Goal: Transaction & Acquisition: Book appointment/travel/reservation

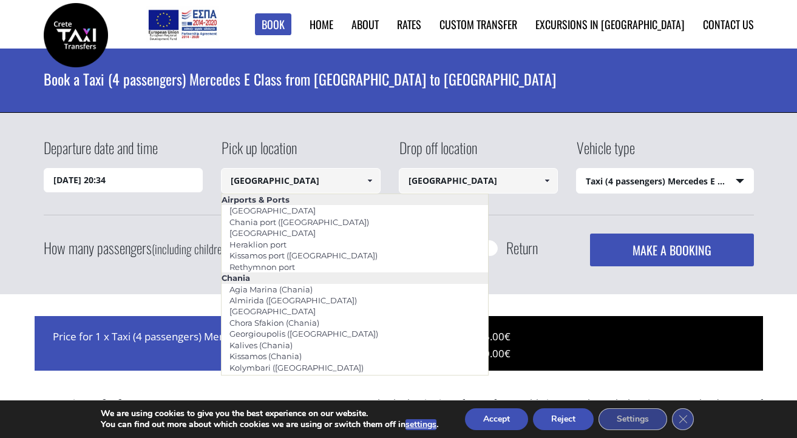
select select "540"
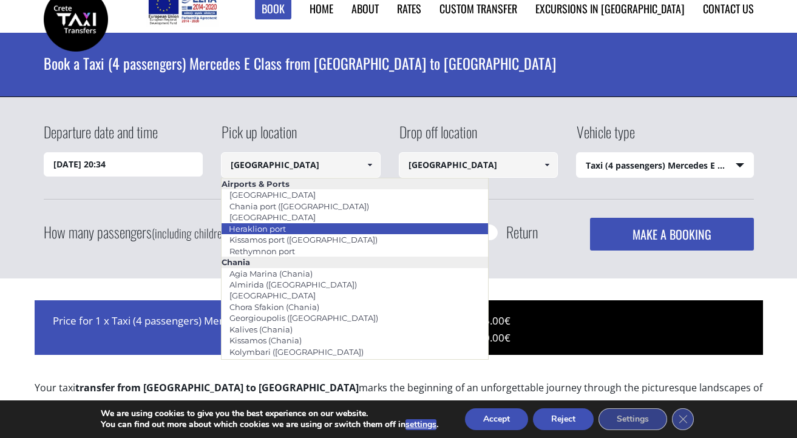
click at [271, 228] on link "Heraklion port" at bounding box center [257, 228] width 73 height 17
type input "Heraklion port"
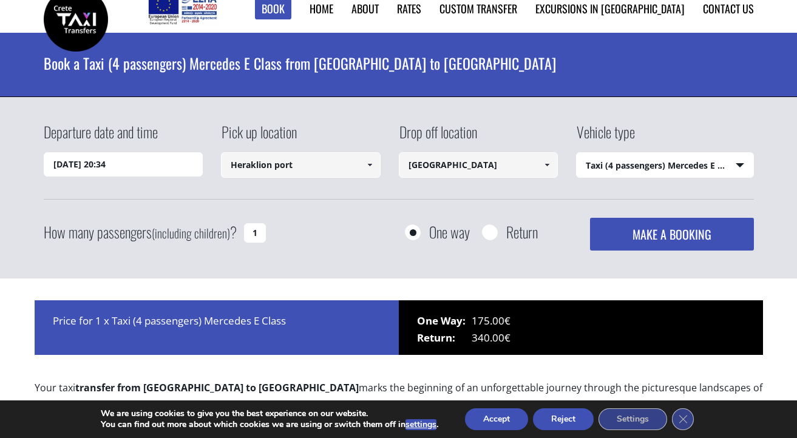
click at [455, 168] on input "[GEOGRAPHIC_DATA]" at bounding box center [479, 165] width 160 height 26
click at [546, 166] on span at bounding box center [547, 165] width 10 height 10
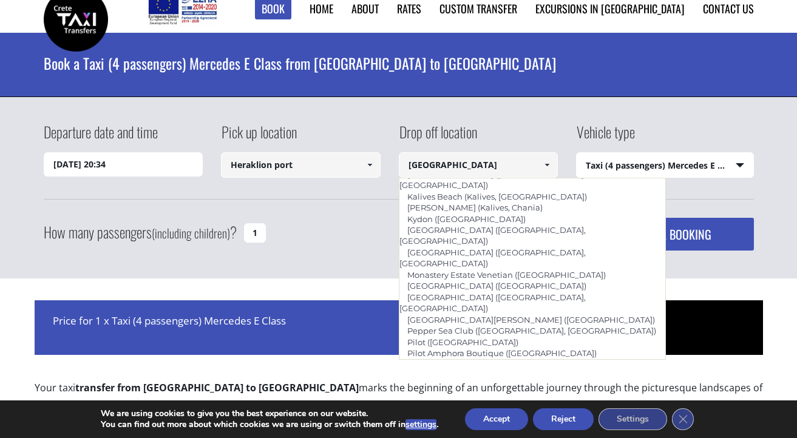
scroll to position [652, 0]
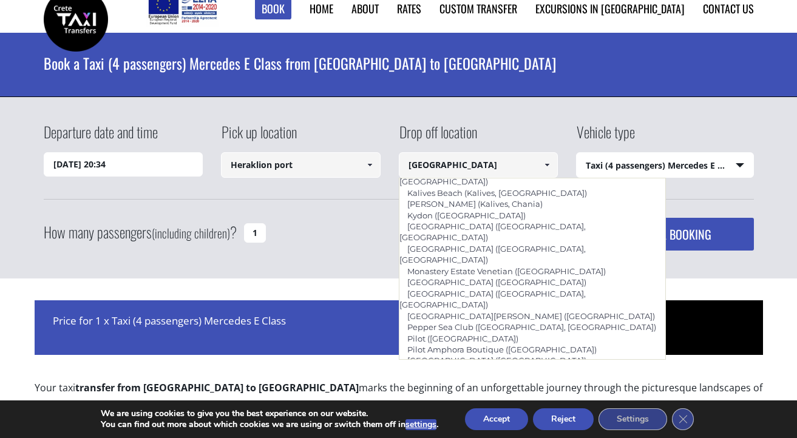
type input "Sansal ([GEOGRAPHIC_DATA])"
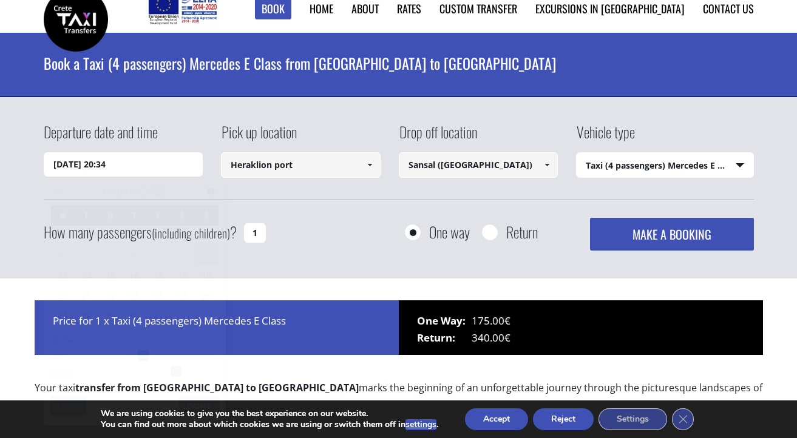
click at [110, 167] on input "[DATE] 20:34" at bounding box center [124, 164] width 160 height 24
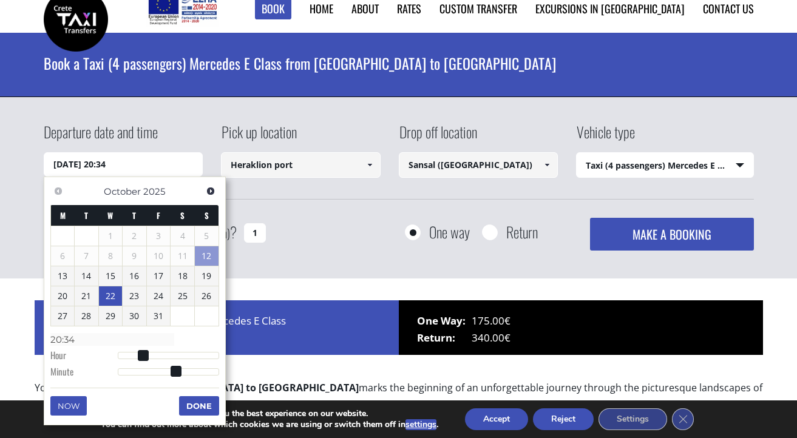
click at [111, 294] on link "22" at bounding box center [111, 296] width 24 height 19
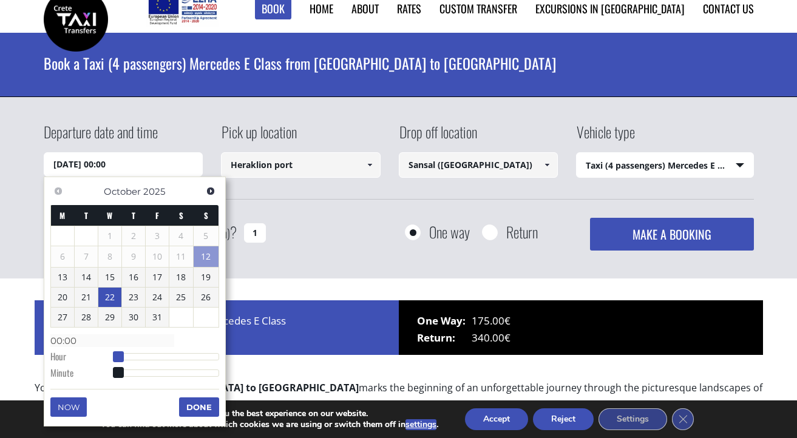
type input "[DATE] 01:00"
type input "01:00"
type input "[DATE] 02:00"
type input "02:00"
type input "[DATE] 03:00"
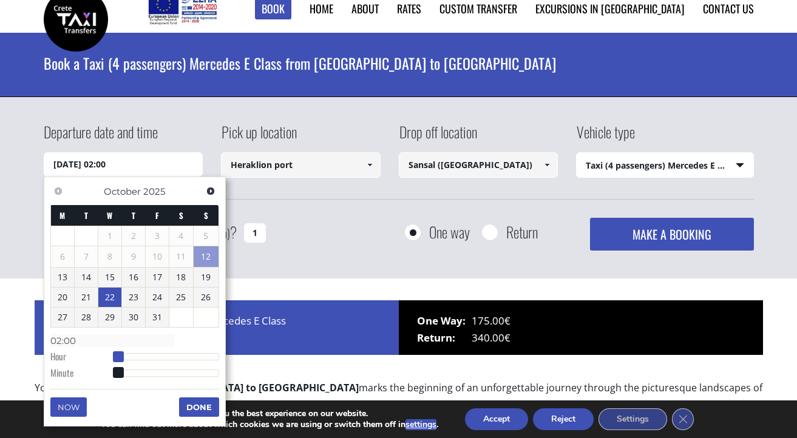
type input "03:00"
type input "[DATE] 04:00"
type input "04:00"
type input "[DATE] 05:00"
type input "05:00"
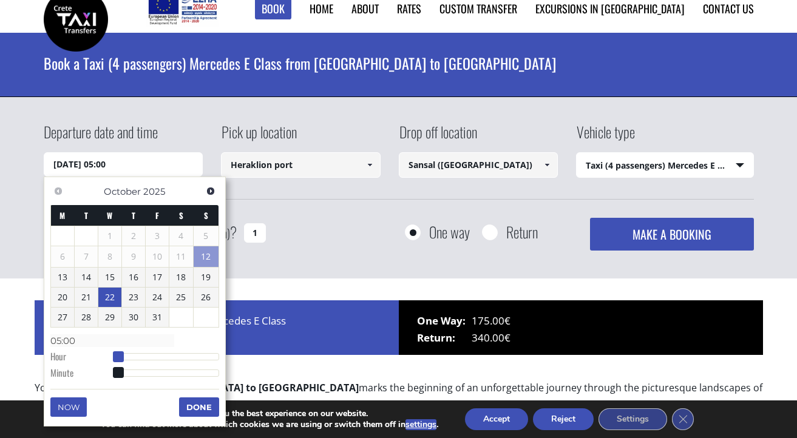
type input "[DATE] 06:00"
type input "06:00"
type input "[DATE] 07:00"
type input "07:00"
type input "[DATE] 08:00"
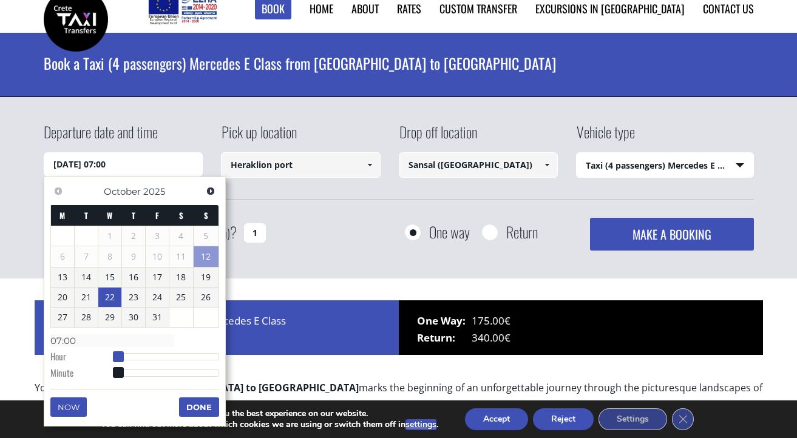
type input "08:00"
type input "[DATE] 09:00"
type input "09:00"
type input "[DATE] 10:00"
type input "10:00"
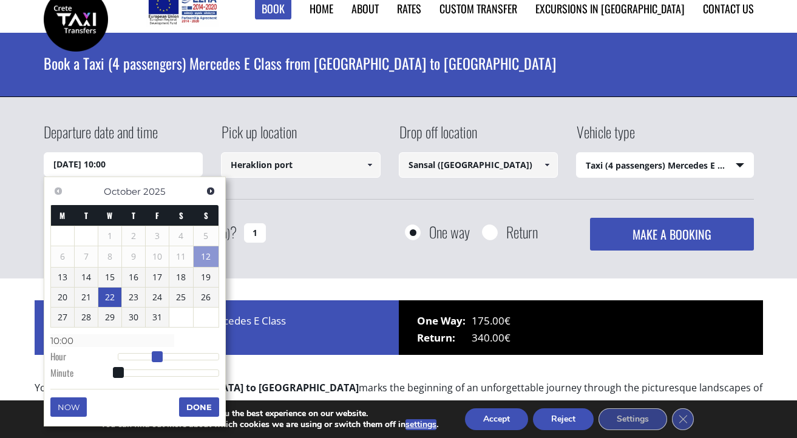
type input "[DATE] 11:00"
type input "11:00"
type input "[DATE] 12:00"
type input "12:00"
type input "[DATE] 13:00"
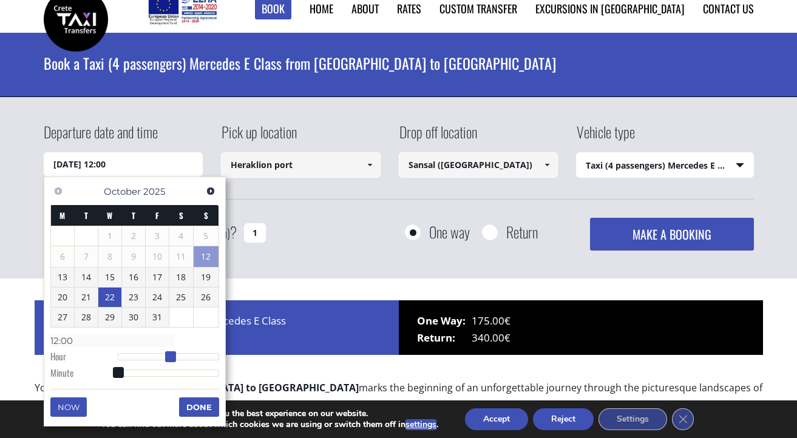
type input "13:00"
type input "[DATE] 14:00"
type input "14:00"
type input "[DATE] 15:00"
type input "15:00"
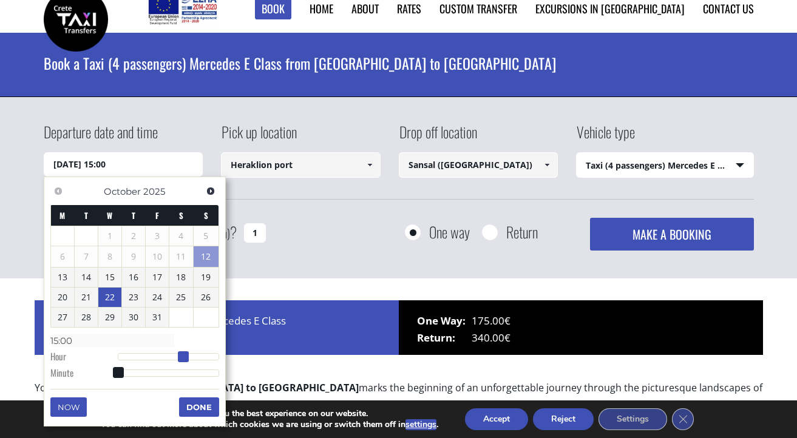
type input "[DATE] 16:00"
type input "16:00"
type input "[DATE] 17:00"
type input "17:00"
type input "[DATE] 18:00"
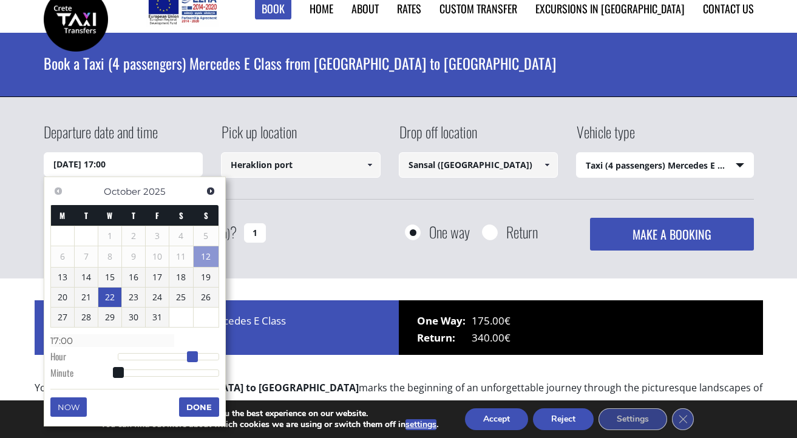
type input "18:00"
drag, startPoint x: 117, startPoint y: 356, endPoint x: 195, endPoint y: 356, distance: 77.7
click at [195, 356] on span at bounding box center [196, 357] width 11 height 11
click at [198, 407] on button "Done" at bounding box center [199, 407] width 40 height 19
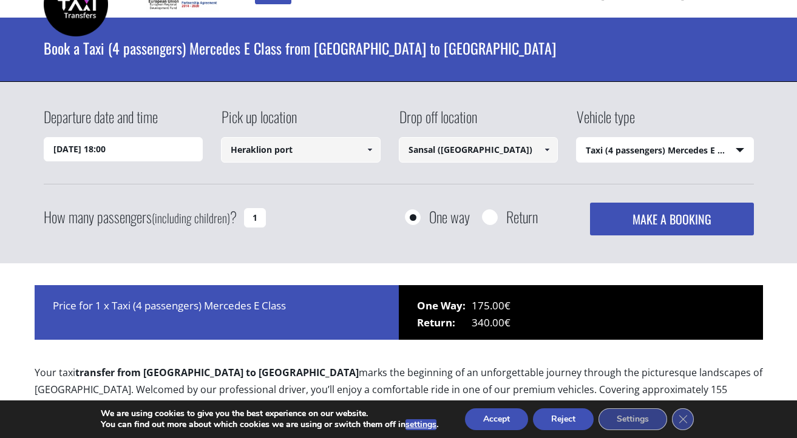
scroll to position [32, 0]
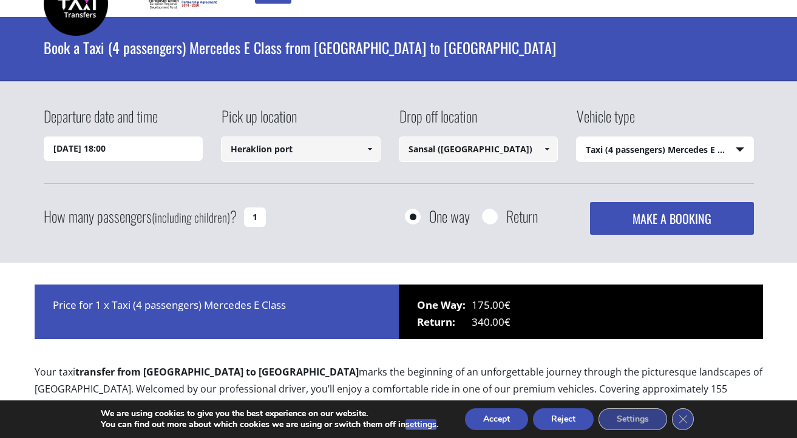
click at [660, 149] on select "Select vehicle type Taxi (4 passengers) Mercedes E Class Mini Van (7 passengers…" at bounding box center [665, 150] width 177 height 26
click at [577, 137] on select "Select vehicle type Taxi (4 passengers) Mercedes E Class Mini Van (7 passengers…" at bounding box center [665, 150] width 177 height 26
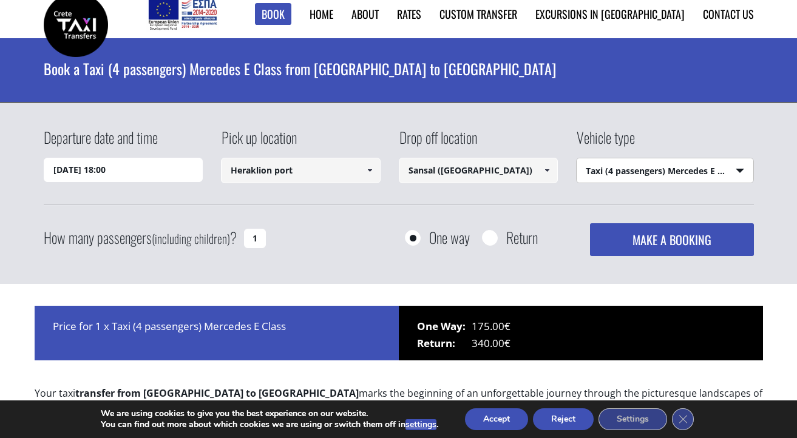
scroll to position [0, 0]
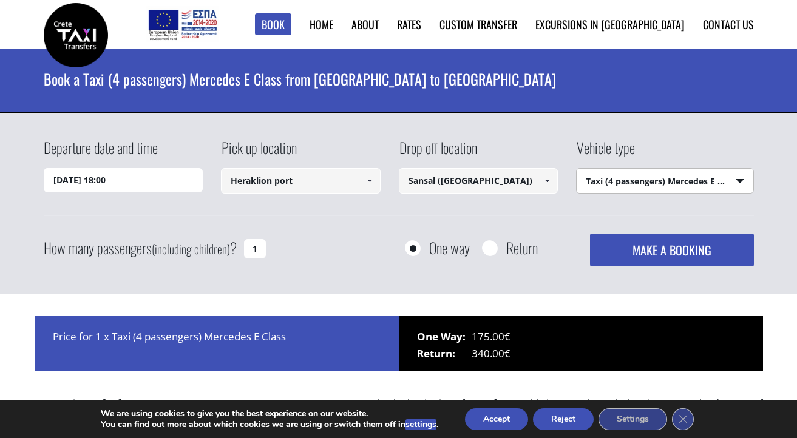
click at [262, 247] on input "1" at bounding box center [255, 248] width 22 height 19
type input "2"
click at [325, 245] on div "How many passengers (including children) ? 2 One way Return MAKE A BOOKING Plea…" at bounding box center [399, 250] width 711 height 33
